Goal: Information Seeking & Learning: Learn about a topic

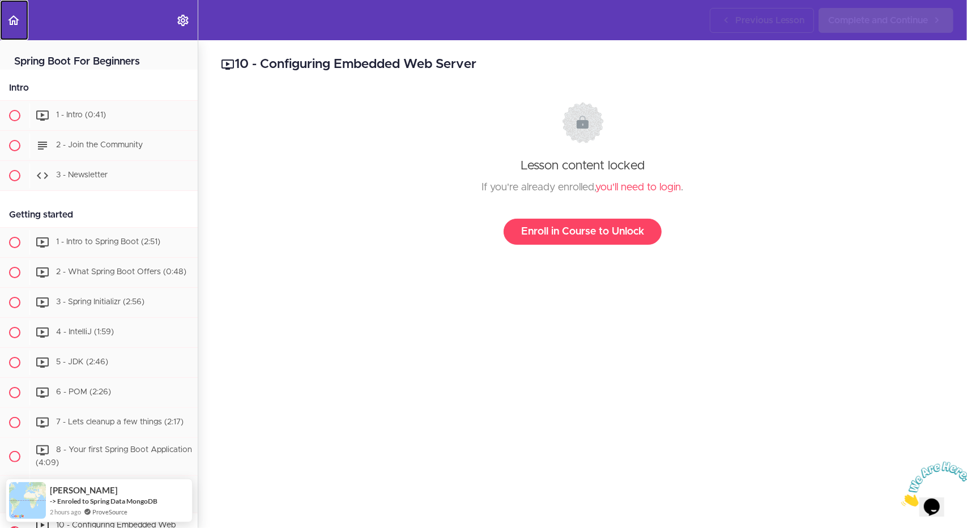
click at [17, 21] on use "Back to course curriculum" at bounding box center [13, 20] width 11 height 10
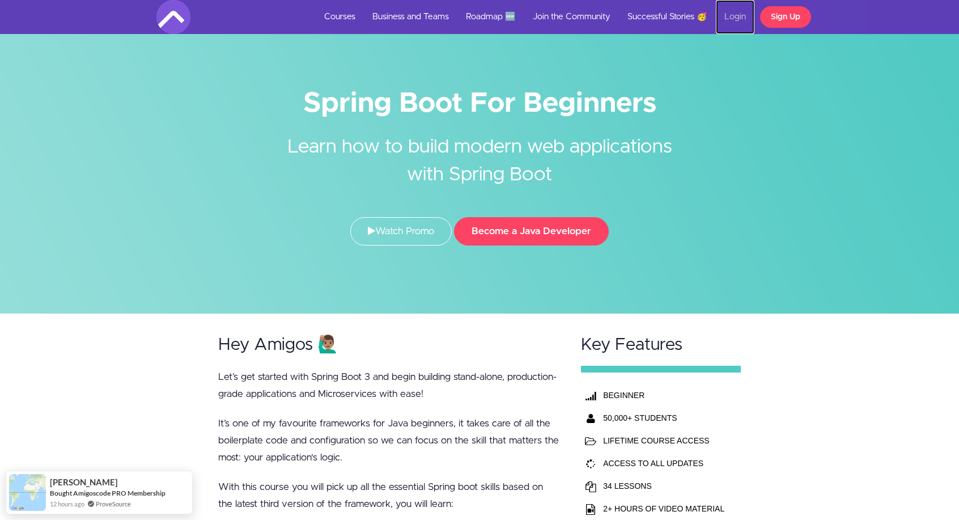
click at [734, 15] on link "Login" at bounding box center [735, 17] width 39 height 34
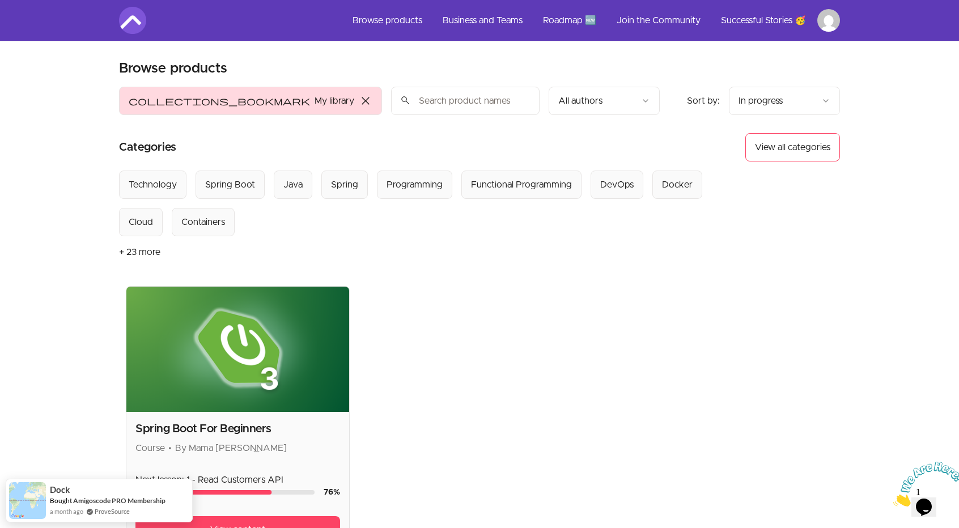
scroll to position [209, 0]
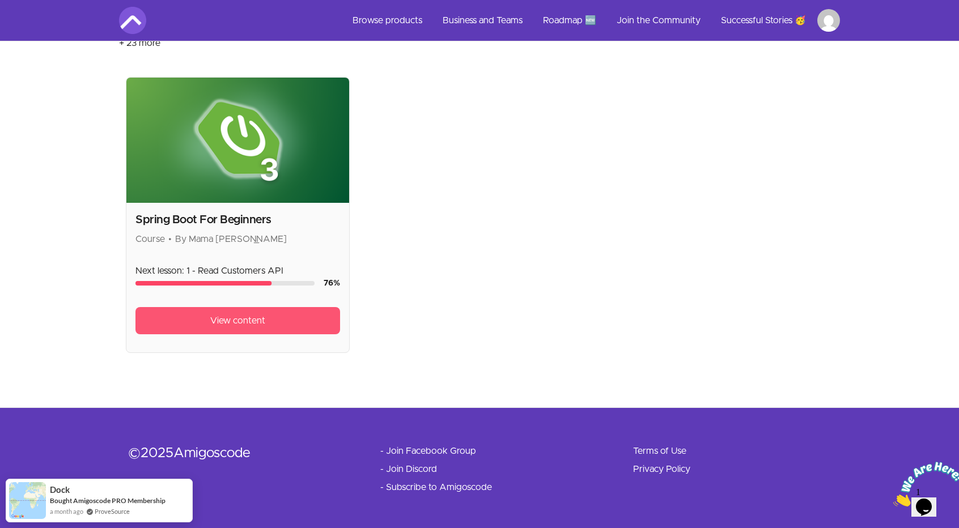
click at [262, 317] on span "View content" at bounding box center [237, 321] width 55 height 14
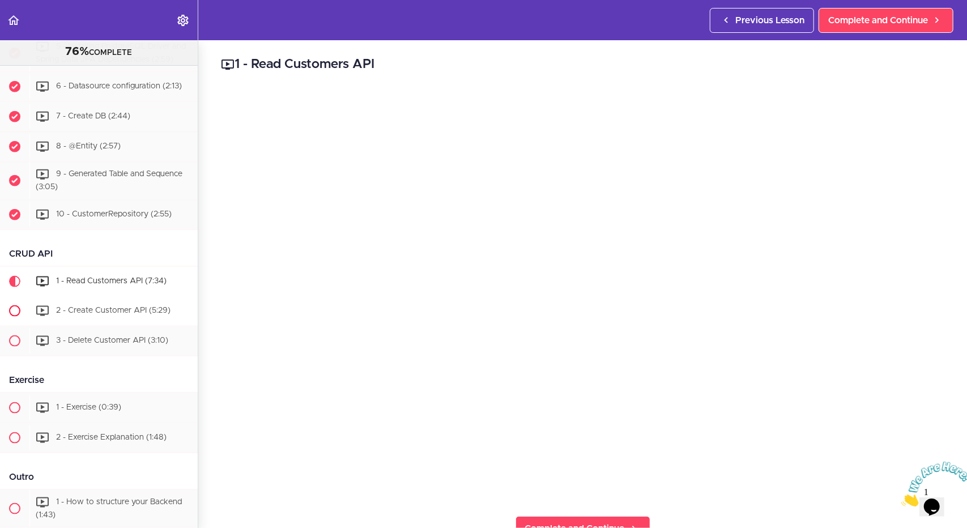
scroll to position [1077, 0]
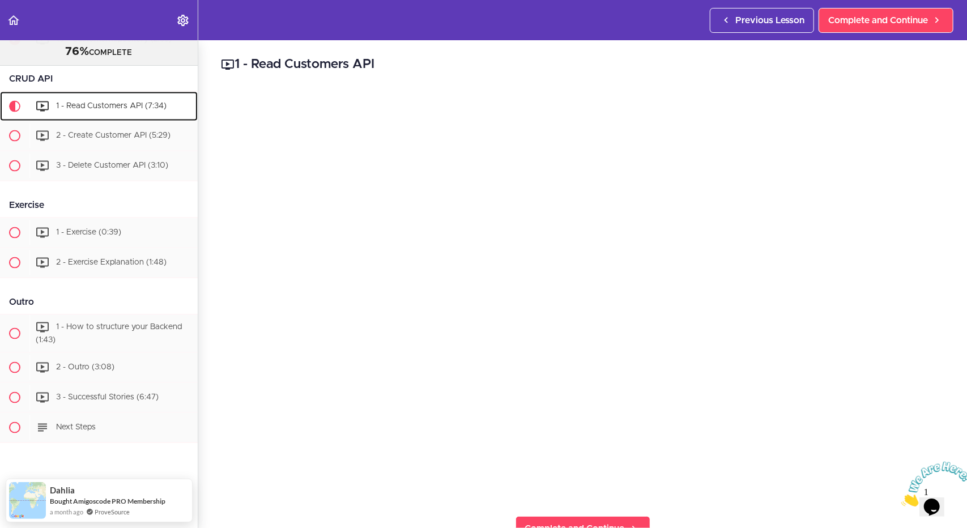
click at [93, 106] on div "1 - Read Customers API (7:34)" at bounding box center [113, 106] width 168 height 25
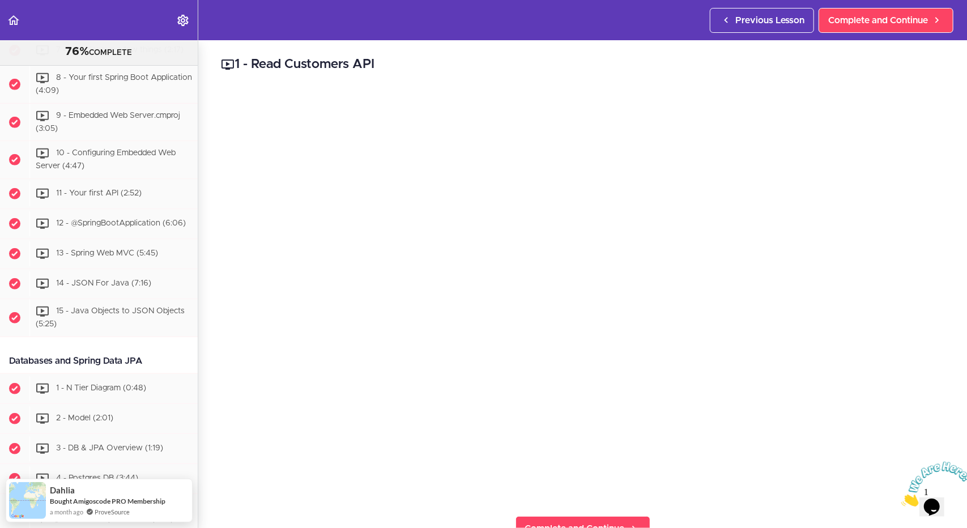
scroll to position [0, 0]
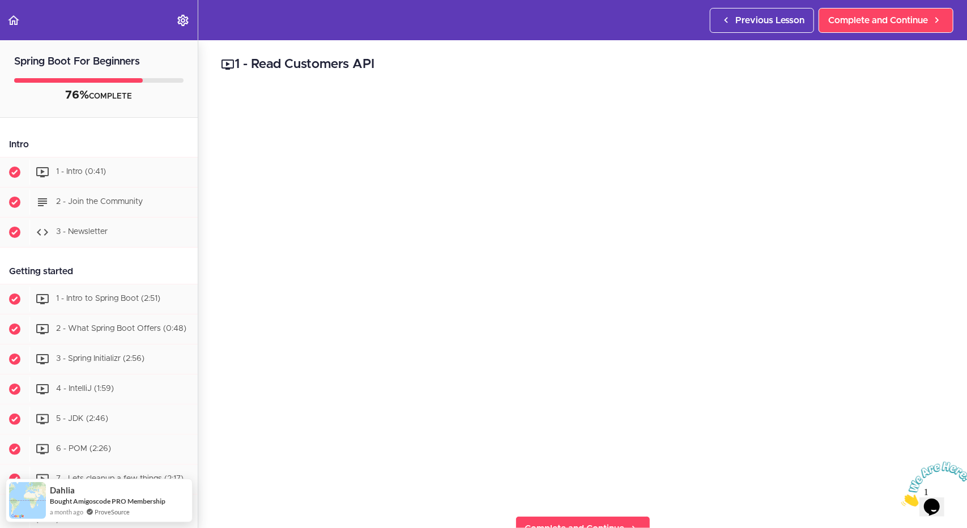
click at [901, 498] on icon "Close" at bounding box center [901, 503] width 0 height 10
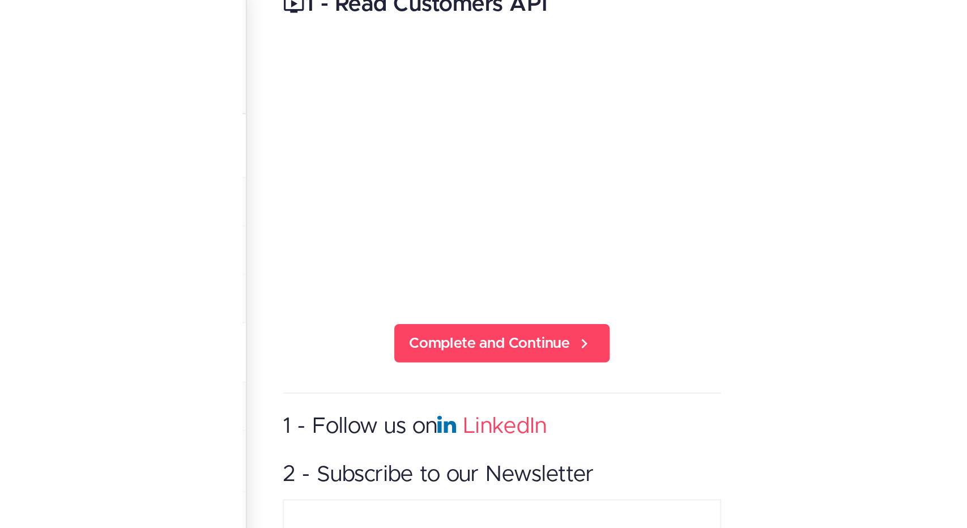
scroll to position [14, 0]
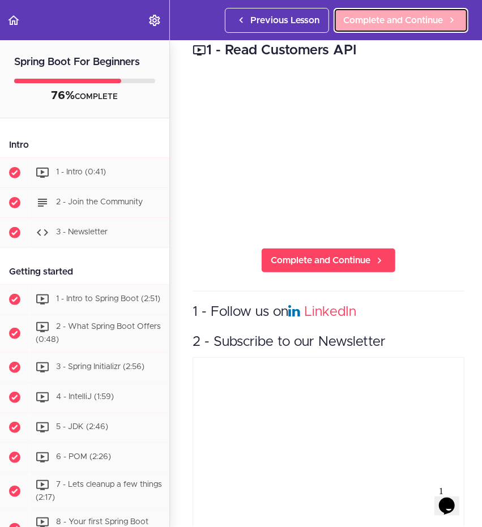
click at [402, 15] on span "Complete and Continue" at bounding box center [393, 21] width 100 height 14
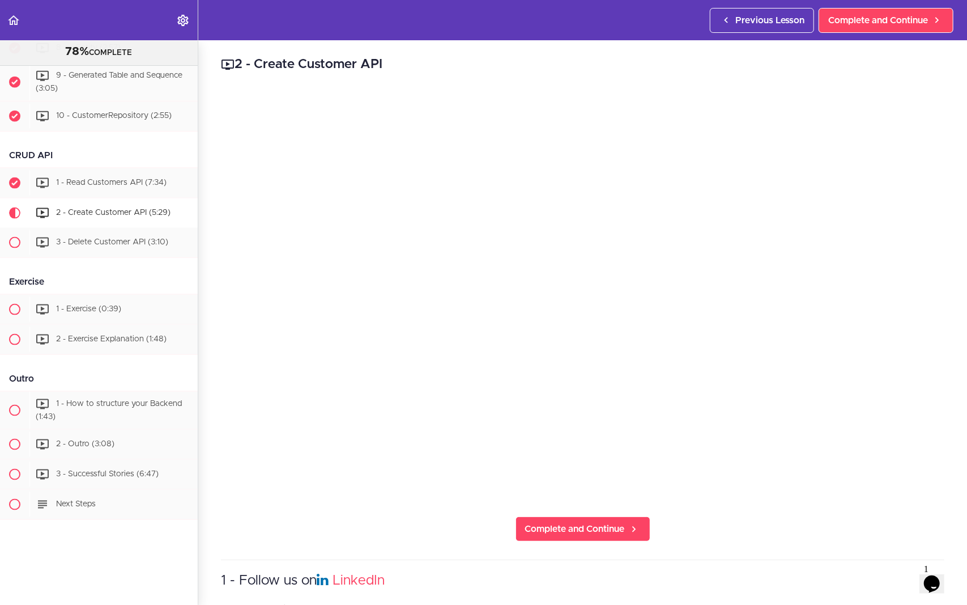
scroll to position [1077, 0]
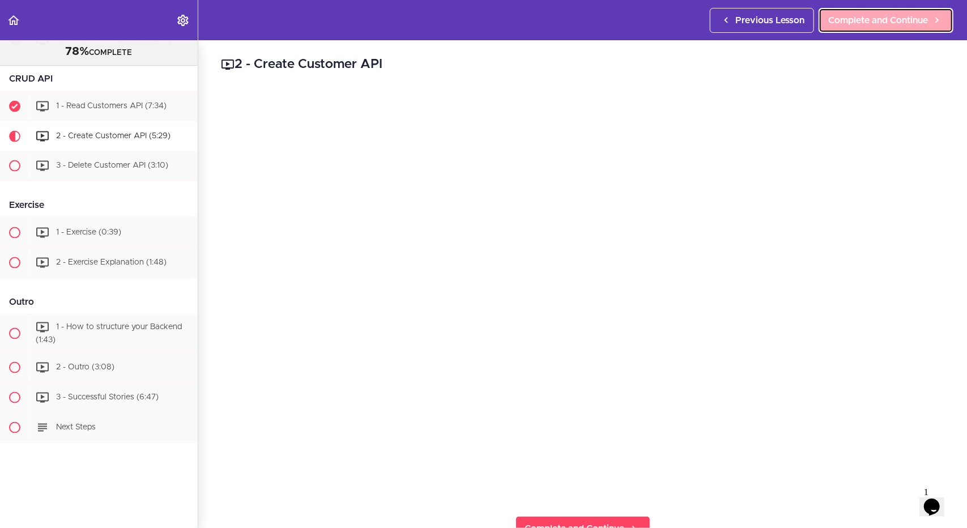
click at [846, 14] on span "Complete and Continue" at bounding box center [878, 21] width 100 height 14
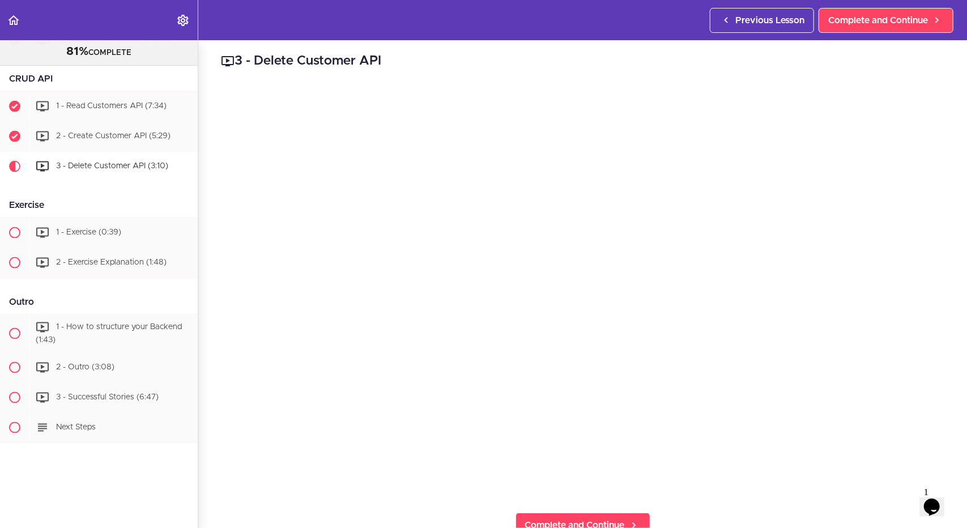
scroll to position [1, 0]
